Goal: Task Accomplishment & Management: Manage account settings

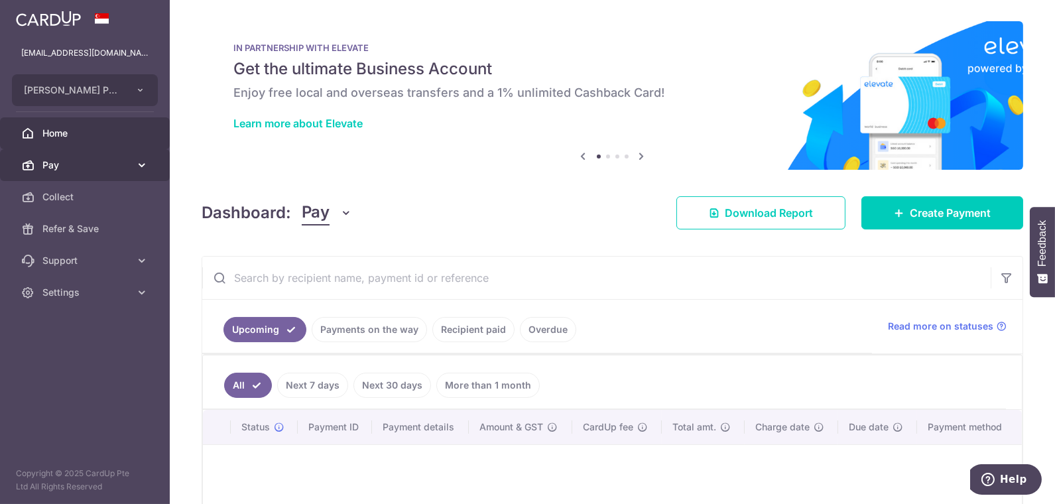
click at [52, 162] on span "Pay" at bounding box center [86, 164] width 88 height 13
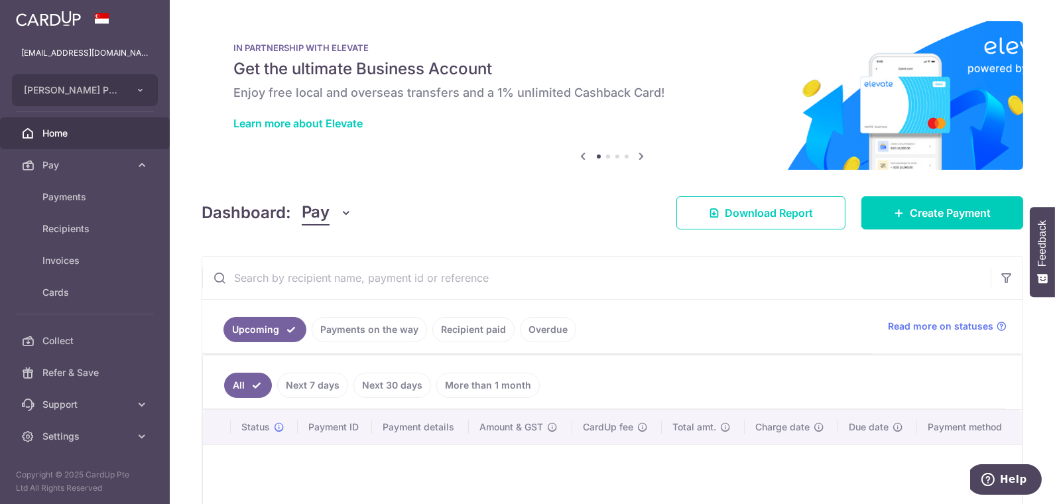
click at [476, 329] on link "Recipient paid" at bounding box center [473, 329] width 82 height 25
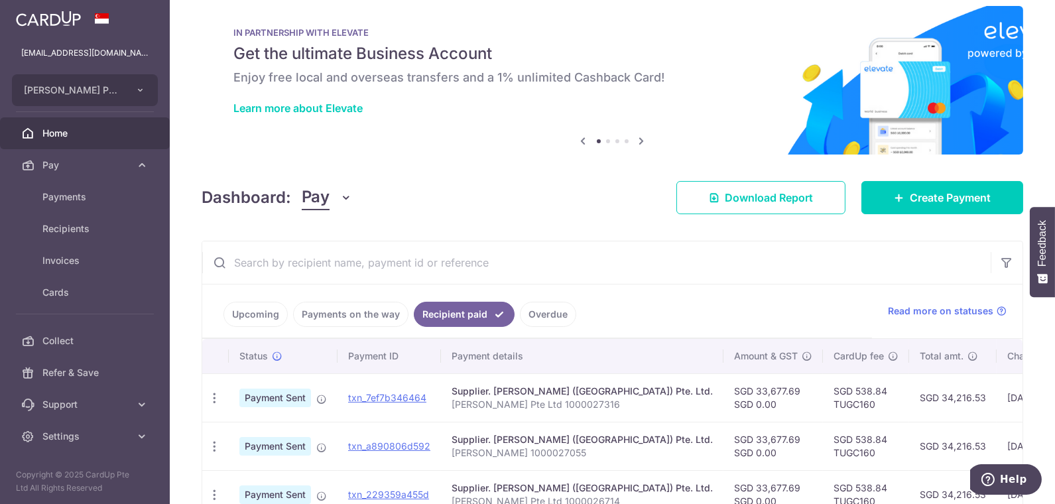
scroll to position [36, 0]
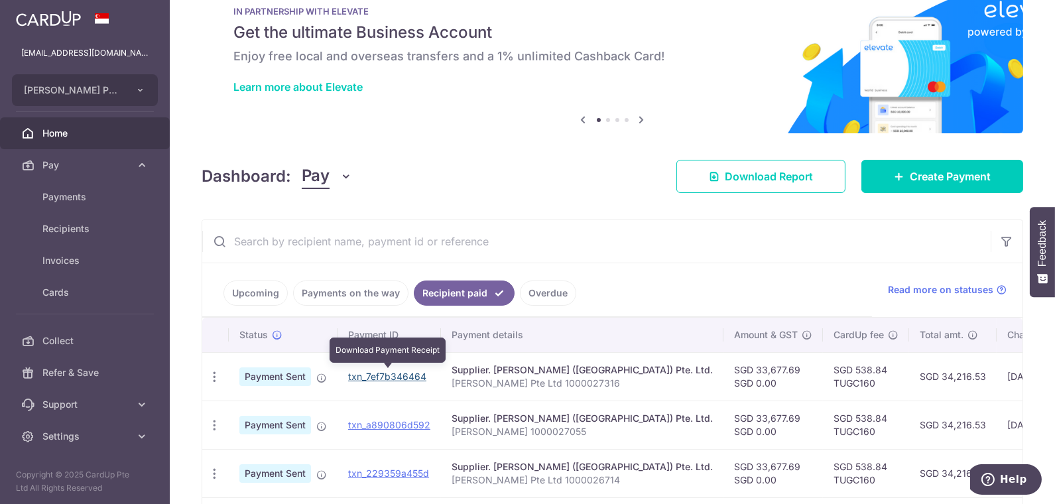
click at [392, 373] on link "txn_7ef7b346464" at bounding box center [387, 376] width 78 height 11
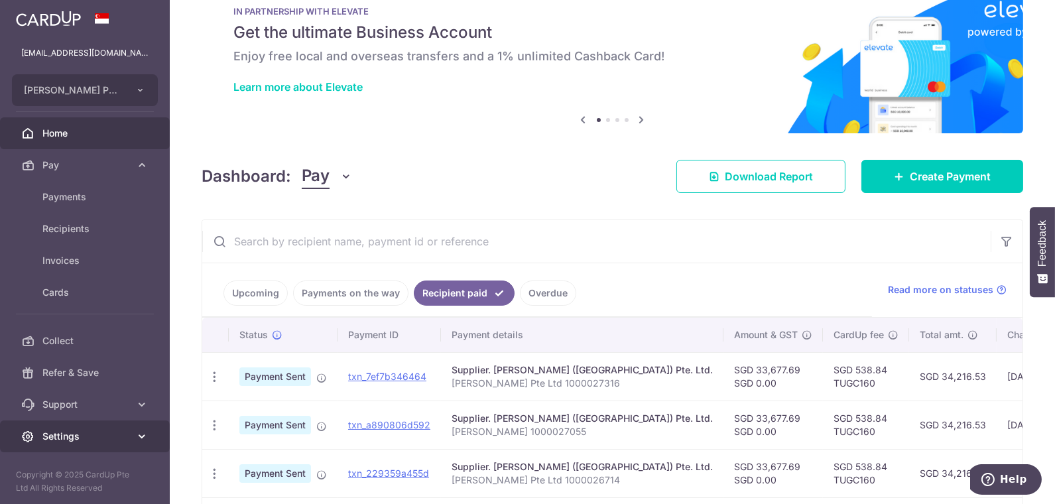
click at [63, 434] on span "Settings" at bounding box center [86, 436] width 88 height 13
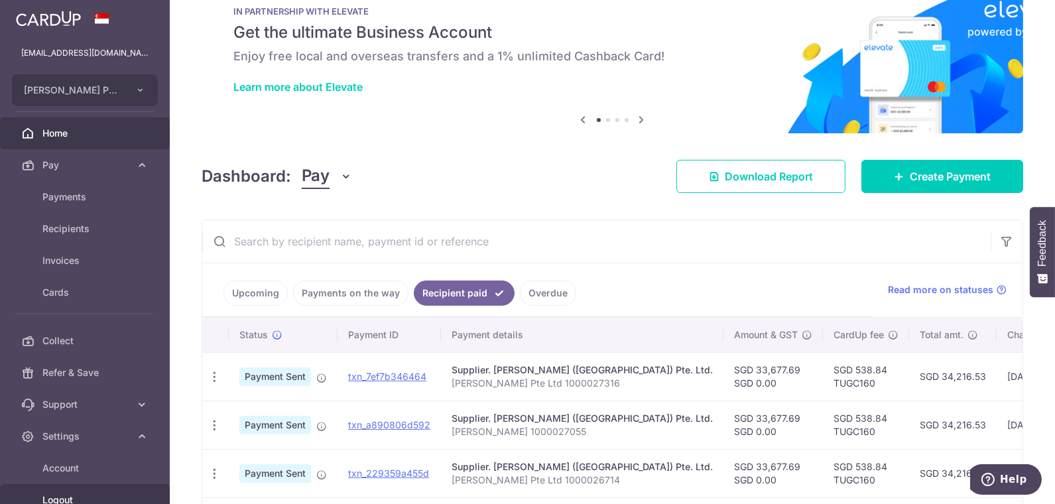
drag, startPoint x: 63, startPoint y: 501, endPoint x: 111, endPoint y: 499, distance: 47.8
click at [62, 501] on span "Logout" at bounding box center [86, 499] width 88 height 13
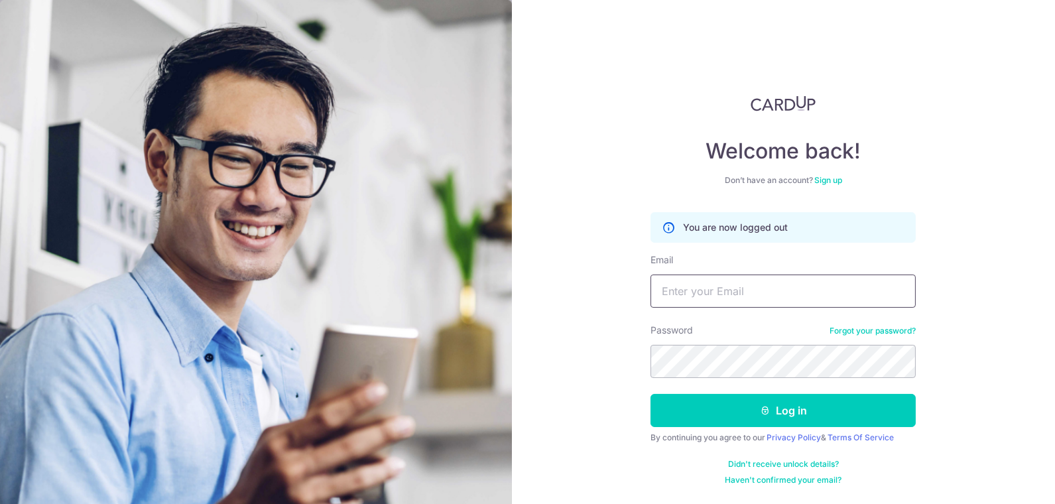
click at [710, 306] on input "Email" at bounding box center [782, 290] width 265 height 33
paste input "sheldon@tugc.com.sg"
type input "sheldon@tugc.com.sg"
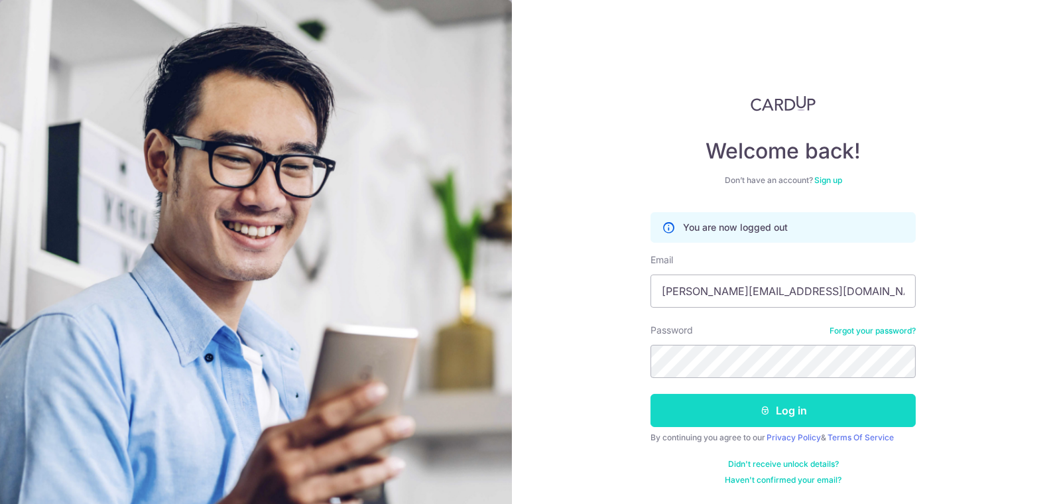
click at [749, 396] on button "Log in" at bounding box center [782, 410] width 265 height 33
